Goal: Information Seeking & Learning: Learn about a topic

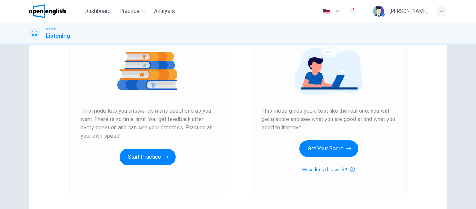
scroll to position [84, 0]
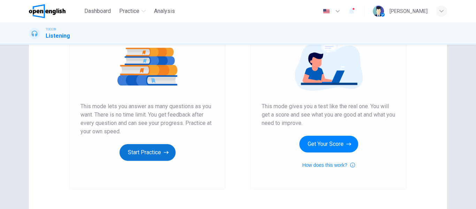
click at [148, 149] on button "Start Practice" at bounding box center [147, 152] width 56 height 17
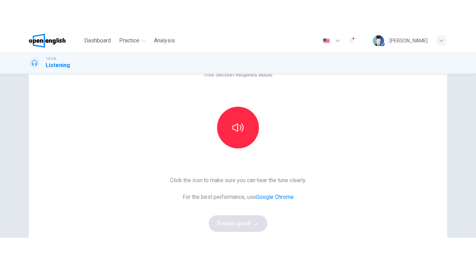
scroll to position [0, 0]
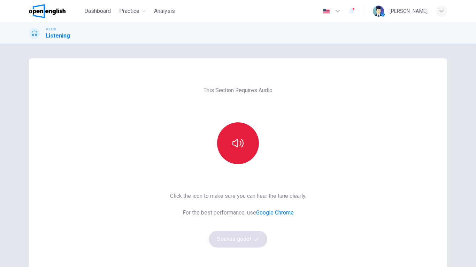
click at [242, 141] on button "button" at bounding box center [238, 144] width 42 height 42
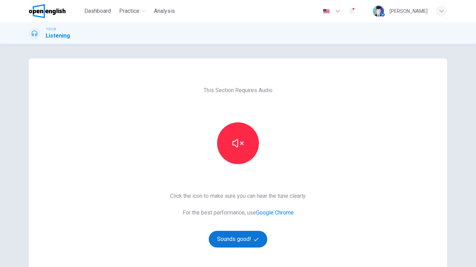
click at [234, 208] on button "Sounds good!" at bounding box center [238, 239] width 59 height 17
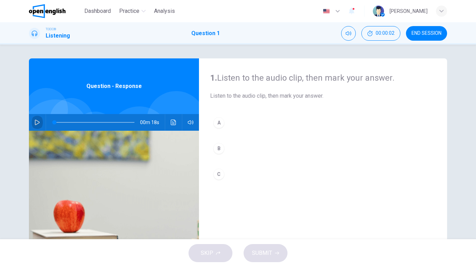
click at [34, 123] on icon "button" at bounding box center [37, 123] width 6 height 6
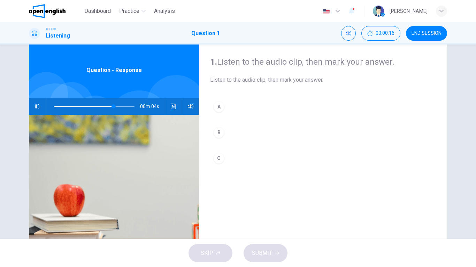
scroll to position [0, 0]
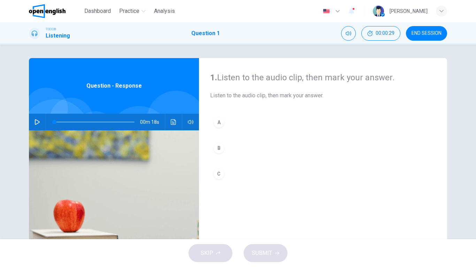
click at [37, 123] on icon "button" at bounding box center [37, 122] width 5 height 6
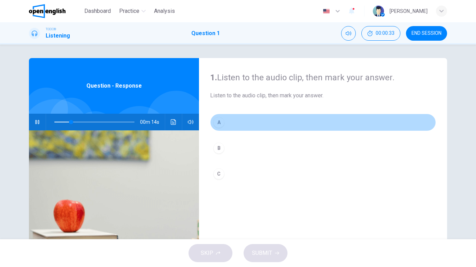
click at [219, 121] on div "A" at bounding box center [218, 122] width 11 height 11
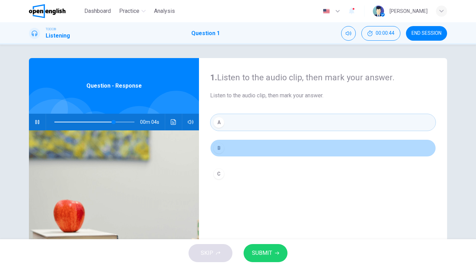
click at [215, 149] on div "B" at bounding box center [218, 148] width 11 height 11
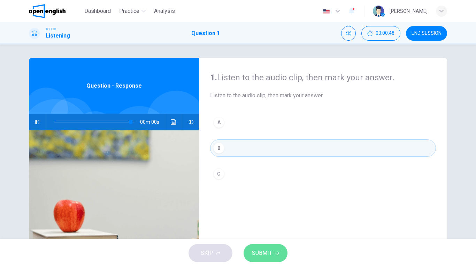
click at [258, 208] on span "SUBMIT" at bounding box center [262, 254] width 20 height 10
type input "*"
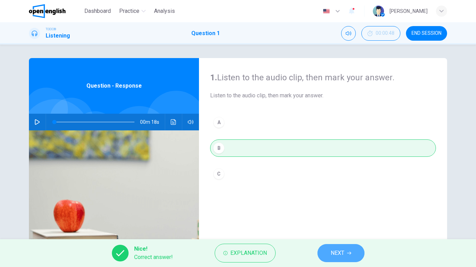
click at [343, 208] on span "NEXT" at bounding box center [337, 254] width 14 height 10
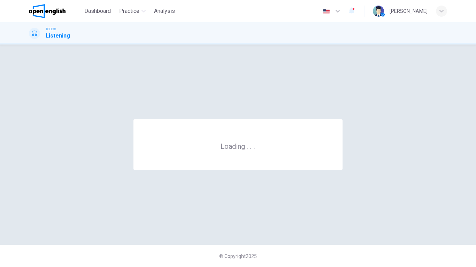
scroll to position [0, 0]
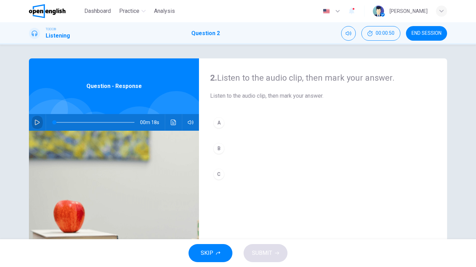
click at [39, 123] on button "button" at bounding box center [37, 122] width 11 height 17
click at [220, 147] on div "B" at bounding box center [218, 148] width 11 height 11
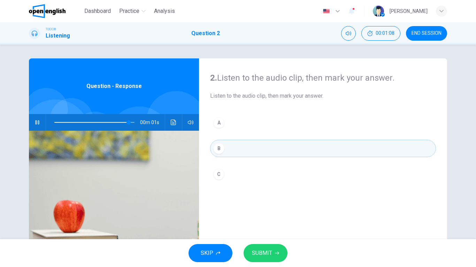
click at [263, 208] on span "SUBMIT" at bounding box center [262, 254] width 20 height 10
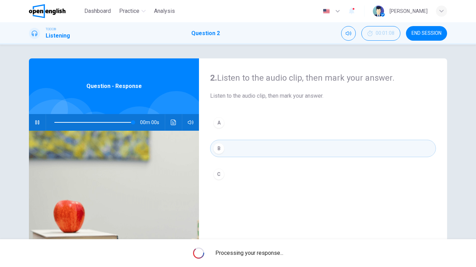
type input "*"
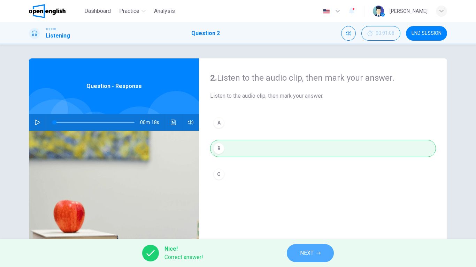
click at [302, 208] on span "NEXT" at bounding box center [307, 254] width 14 height 10
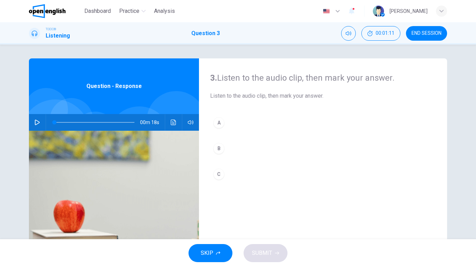
click at [38, 121] on icon "button" at bounding box center [37, 123] width 6 height 6
type input "**"
type input "*"
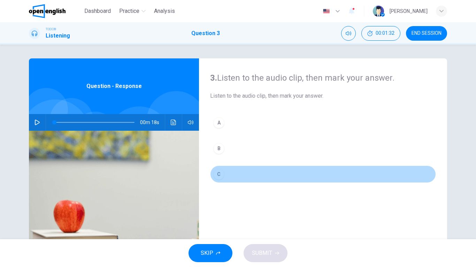
click at [219, 174] on div "C" at bounding box center [218, 174] width 11 height 11
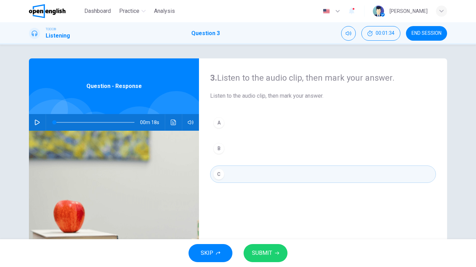
click at [259, 208] on span "SUBMIT" at bounding box center [262, 254] width 20 height 10
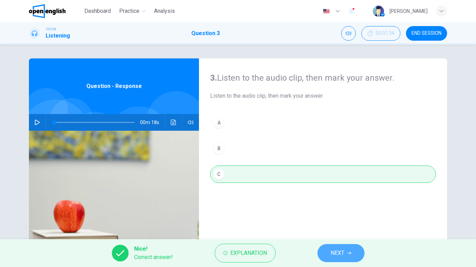
click at [352, 208] on button "NEXT" at bounding box center [340, 253] width 47 height 18
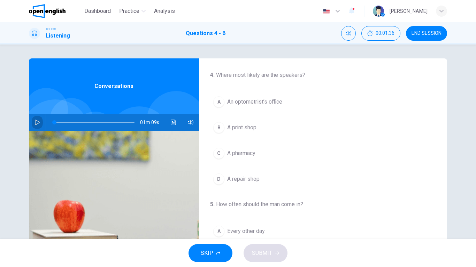
click at [35, 125] on icon "button" at bounding box center [37, 123] width 6 height 6
type input "*"
click at [38, 120] on icon "button" at bounding box center [37, 123] width 6 height 6
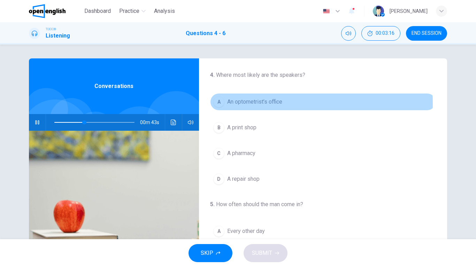
click at [219, 103] on div "A" at bounding box center [218, 101] width 11 height 11
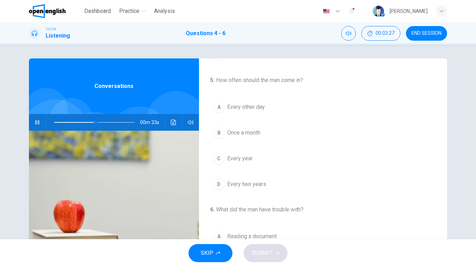
scroll to position [114, 0]
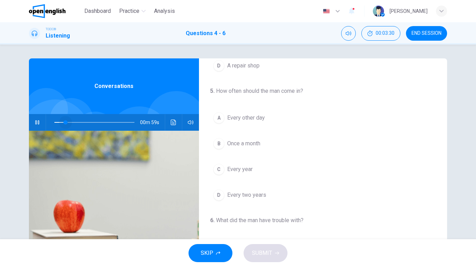
click at [64, 121] on span at bounding box center [94, 123] width 80 height 10
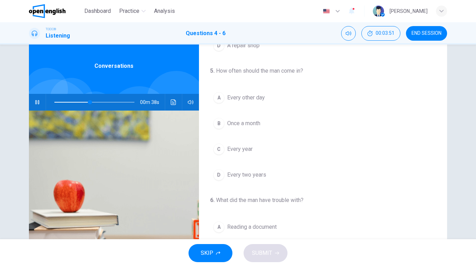
scroll to position [19, 0]
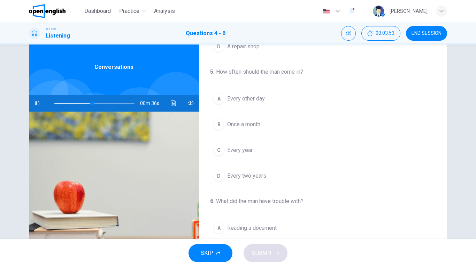
click at [218, 150] on div "C" at bounding box center [218, 150] width 11 height 11
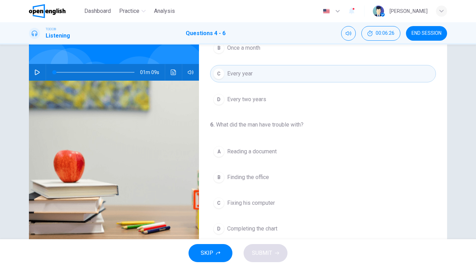
scroll to position [50, 0]
click at [96, 70] on span at bounding box center [94, 73] width 80 height 10
click at [34, 71] on icon "button" at bounding box center [37, 73] width 6 height 6
click at [80, 73] on span at bounding box center [94, 73] width 80 height 10
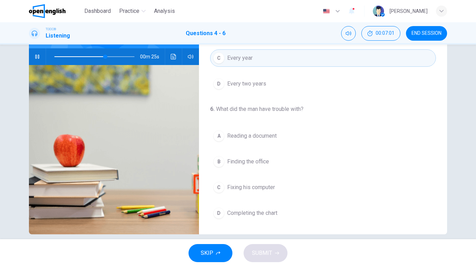
scroll to position [67, 0]
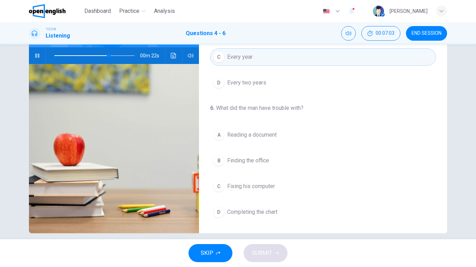
click at [219, 133] on div "A" at bounding box center [218, 135] width 11 height 11
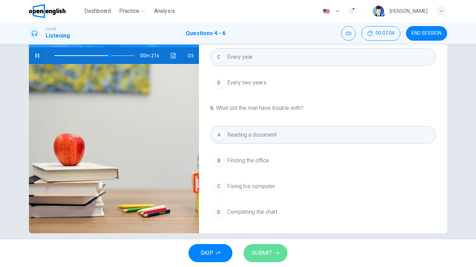
click at [270, 208] on span "SUBMIT" at bounding box center [262, 254] width 20 height 10
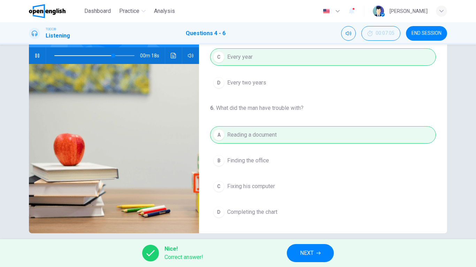
type input "**"
click at [329, 208] on button "NEXT" at bounding box center [310, 253] width 47 height 18
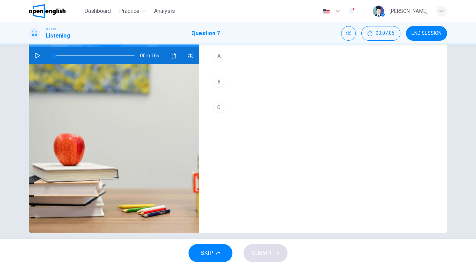
scroll to position [0, 0]
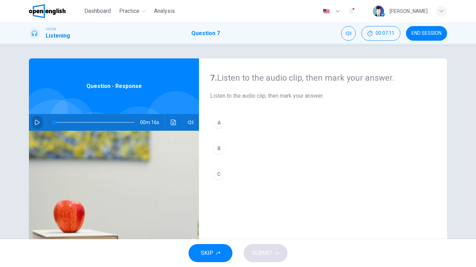
click at [37, 124] on icon "button" at bounding box center [37, 123] width 6 height 6
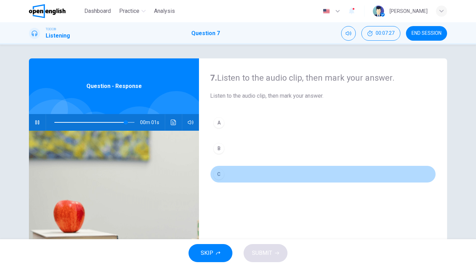
click at [218, 172] on div "C" at bounding box center [218, 174] width 11 height 11
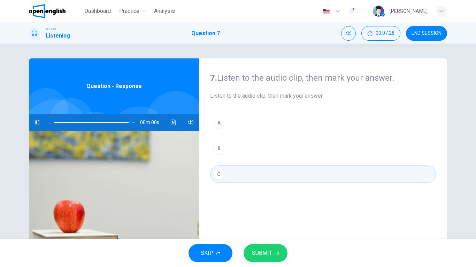
type input "*"
click at [265, 208] on button "SUBMIT" at bounding box center [265, 253] width 44 height 18
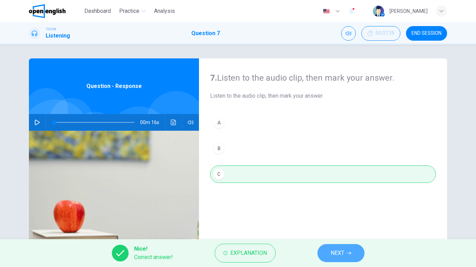
click at [335, 208] on span "NEXT" at bounding box center [337, 254] width 14 height 10
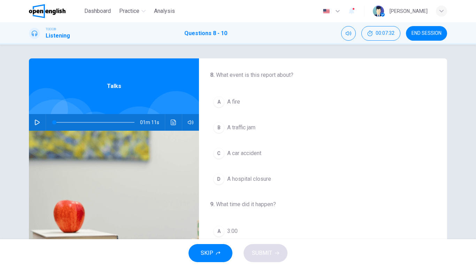
click at [35, 123] on icon "button" at bounding box center [37, 123] width 5 height 6
click at [219, 151] on div "C" at bounding box center [218, 153] width 11 height 11
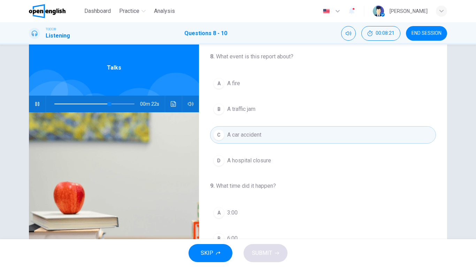
scroll to position [18, 0]
click at [54, 102] on span at bounding box center [94, 105] width 80 height 10
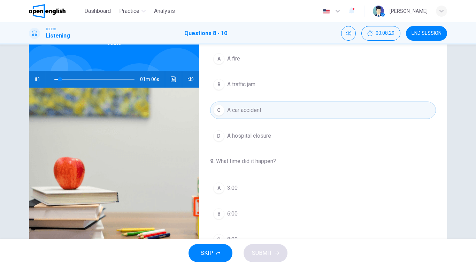
scroll to position [75, 0]
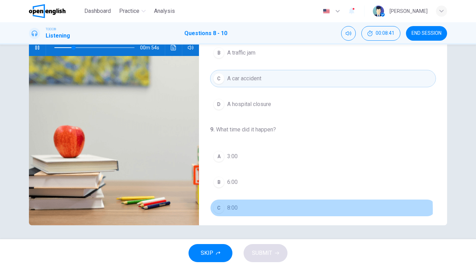
click at [214, 208] on div "C" at bounding box center [218, 208] width 11 height 11
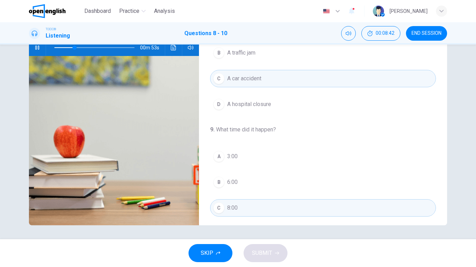
click at [263, 208] on div "SKIP SUBMIT" at bounding box center [238, 254] width 476 height 28
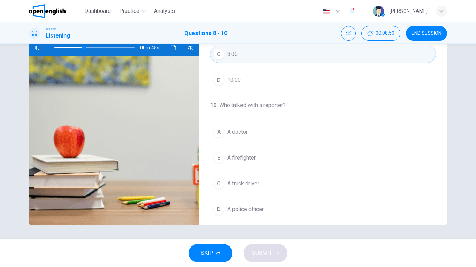
scroll to position [159, 0]
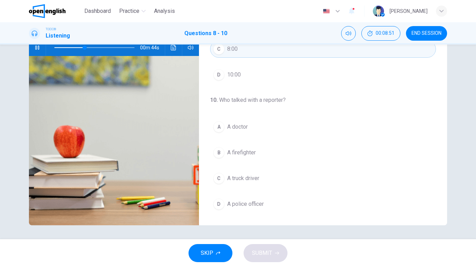
click at [218, 155] on div "B" at bounding box center [218, 152] width 11 height 11
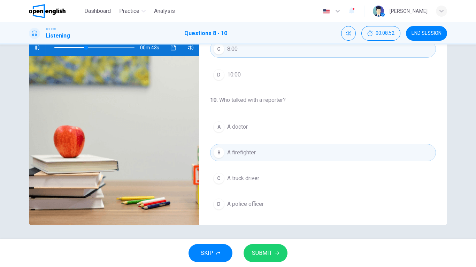
click at [273, 208] on button "SUBMIT" at bounding box center [265, 253] width 44 height 18
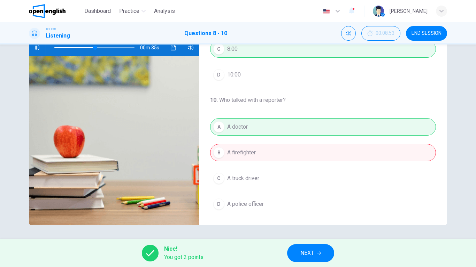
type input "**"
click at [306, 208] on span "NEXT" at bounding box center [307, 254] width 14 height 10
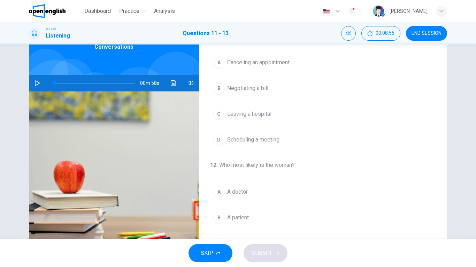
scroll to position [0, 0]
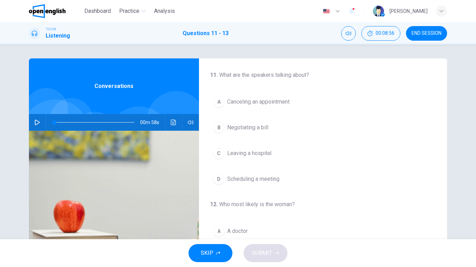
click at [428, 32] on span "END SESSION" at bounding box center [426, 34] width 30 height 6
